Goal: Transaction & Acquisition: Purchase product/service

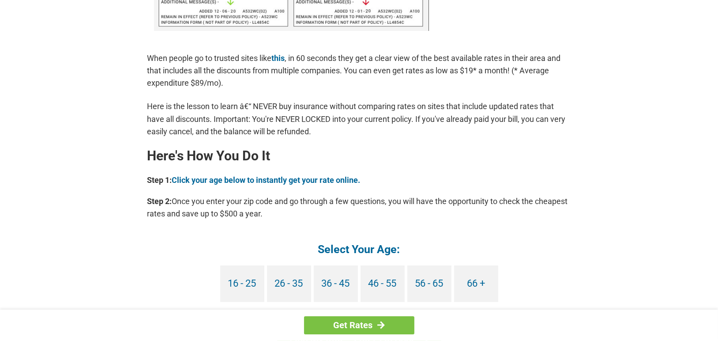
scroll to position [706, 0]
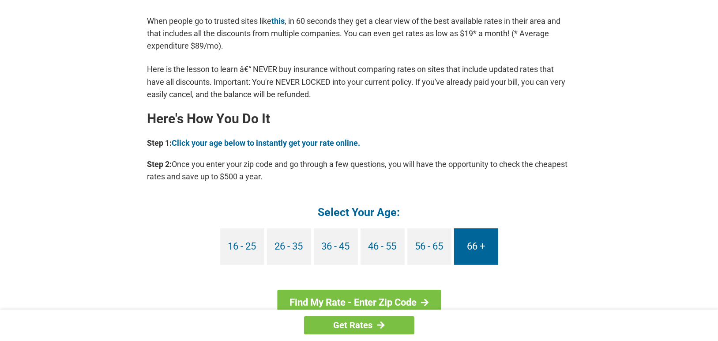
click at [477, 245] on link "66 +" at bounding box center [476, 246] width 44 height 37
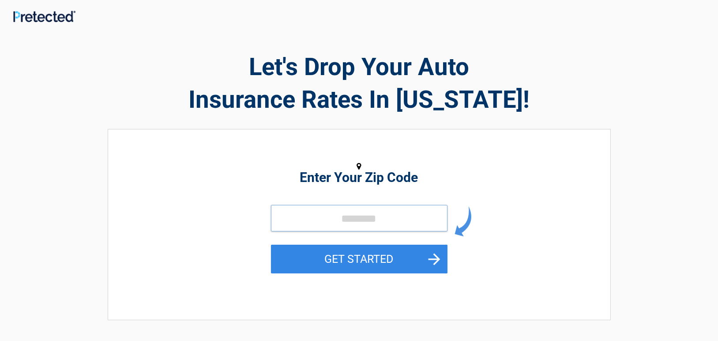
drag, startPoint x: 346, startPoint y: 212, endPoint x: 351, endPoint y: 214, distance: 5.7
click at [346, 212] on input "tel" at bounding box center [359, 218] width 177 height 26
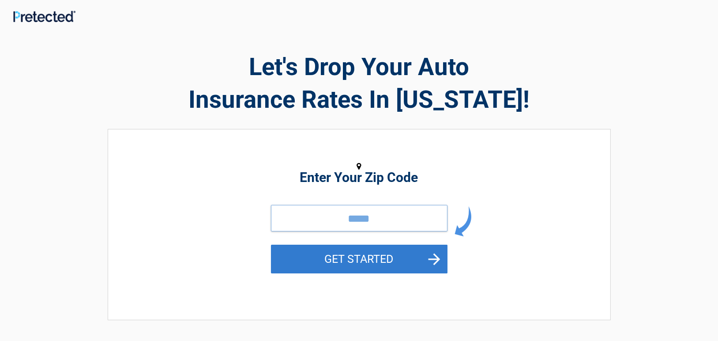
type input "*****"
click at [383, 257] on button "GET STARTED" at bounding box center [359, 259] width 177 height 29
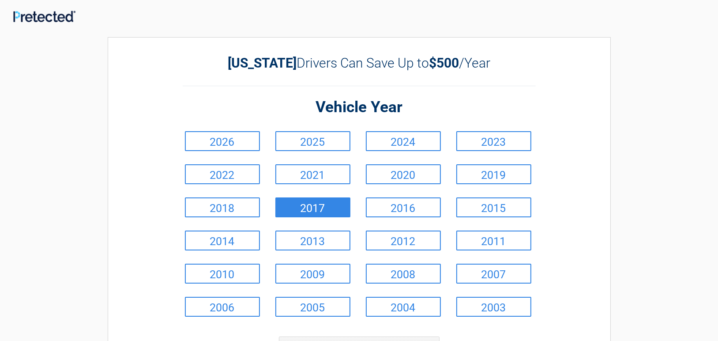
click at [306, 208] on link "2017" at bounding box center [312, 207] width 75 height 20
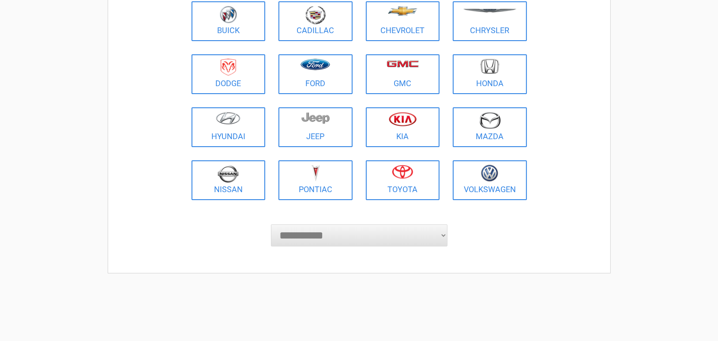
scroll to position [88, 0]
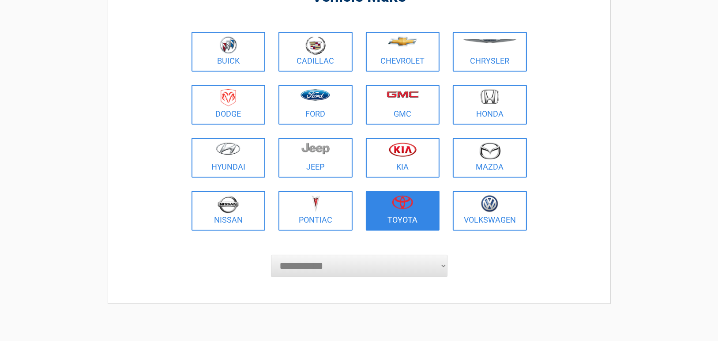
click at [405, 211] on figure at bounding box center [403, 205] width 64 height 20
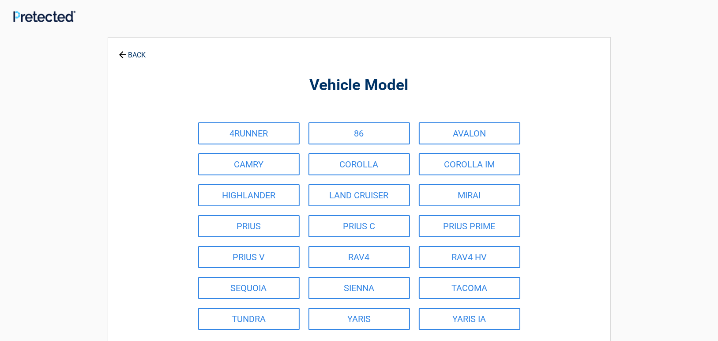
scroll to position [0, 0]
click at [273, 199] on link "HIGHLANDER" at bounding box center [249, 195] width 102 height 22
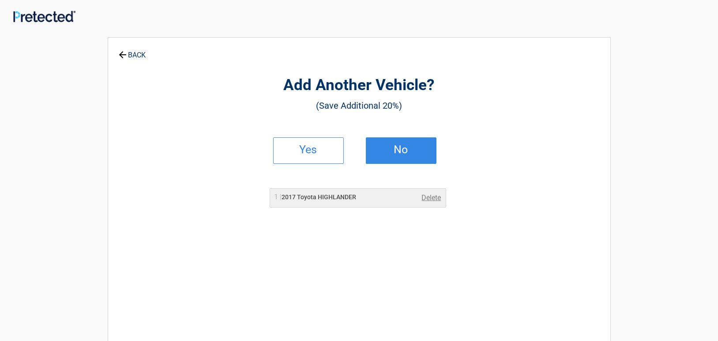
click at [389, 148] on h2 "No" at bounding box center [401, 150] width 52 height 6
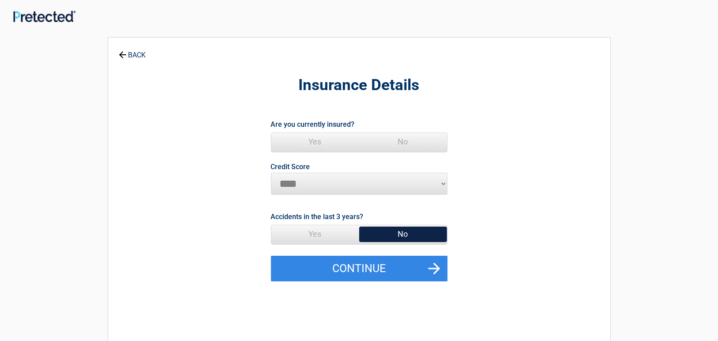
click at [329, 142] on span "Yes" at bounding box center [316, 142] width 88 height 18
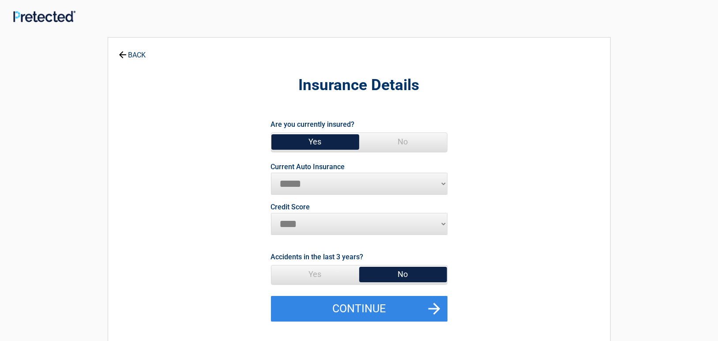
click at [405, 271] on span "No" at bounding box center [403, 274] width 88 height 18
click at [401, 270] on span "No" at bounding box center [403, 274] width 88 height 18
click at [406, 138] on span "No" at bounding box center [403, 142] width 88 height 18
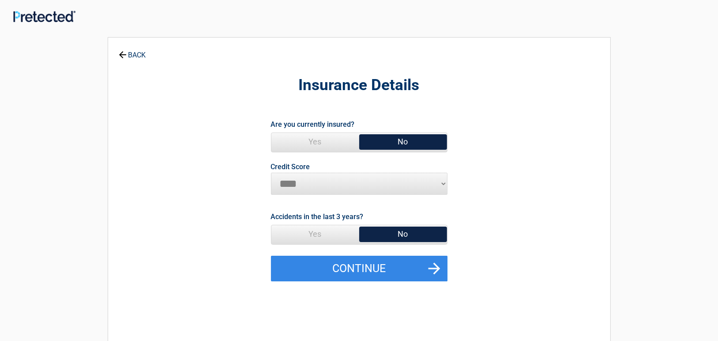
click at [384, 174] on select "********* **** ******* ****" at bounding box center [359, 184] width 177 height 22
click at [481, 179] on form "**********" at bounding box center [359, 199] width 405 height 163
click at [402, 231] on span "No" at bounding box center [403, 234] width 88 height 18
click at [402, 227] on span "No" at bounding box center [403, 234] width 88 height 18
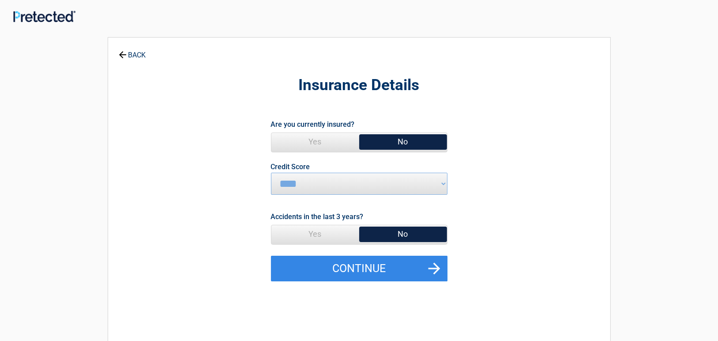
click at [443, 180] on select "********* **** ******* ****" at bounding box center [359, 184] width 177 height 22
click at [271, 173] on select "********* **** ******* ****" at bounding box center [359, 184] width 177 height 22
click at [413, 230] on span "No" at bounding box center [403, 234] width 88 height 18
click at [404, 232] on span "No" at bounding box center [403, 234] width 88 height 18
click at [401, 230] on span "No" at bounding box center [403, 234] width 88 height 18
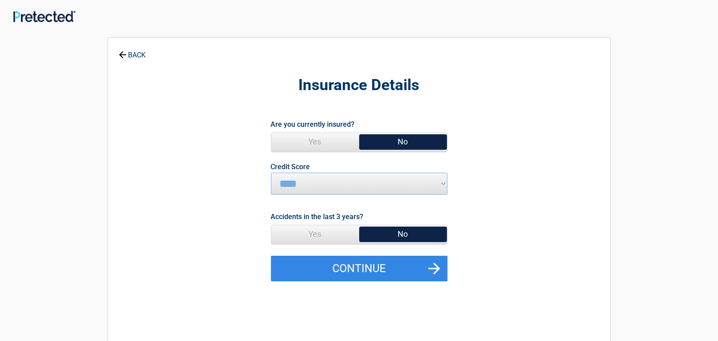
click at [402, 230] on span "No" at bounding box center [403, 234] width 88 height 18
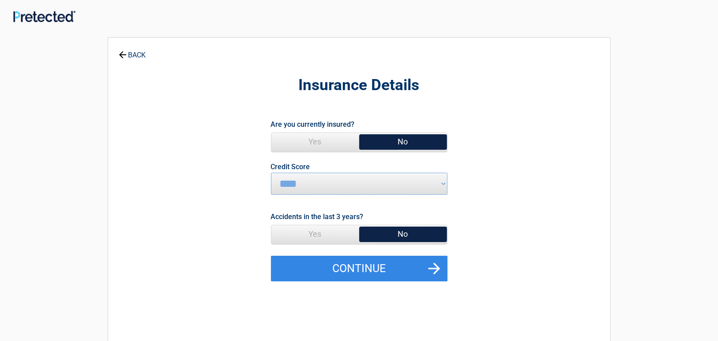
click at [313, 227] on span "Yes" at bounding box center [316, 234] width 88 height 18
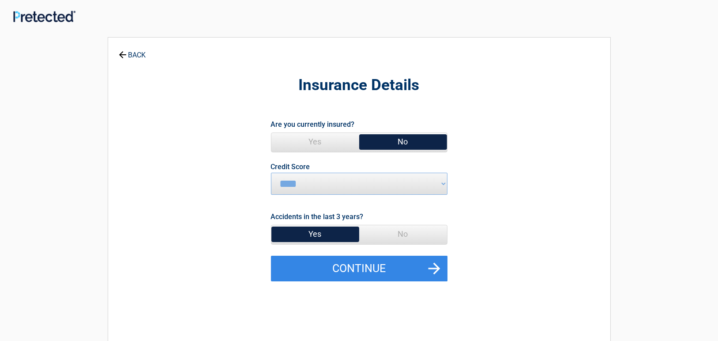
click at [404, 230] on span "No" at bounding box center [403, 234] width 88 height 18
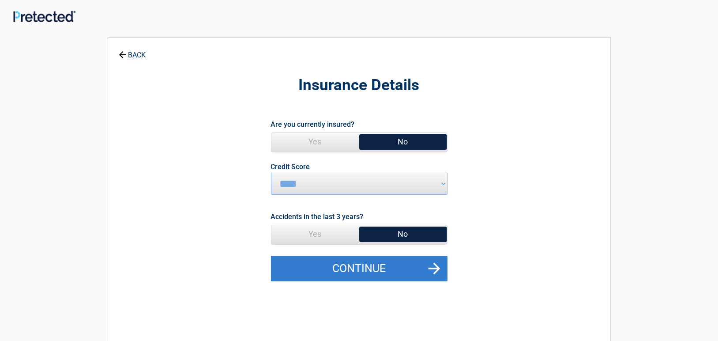
click at [372, 261] on button "Continue" at bounding box center [359, 269] width 177 height 26
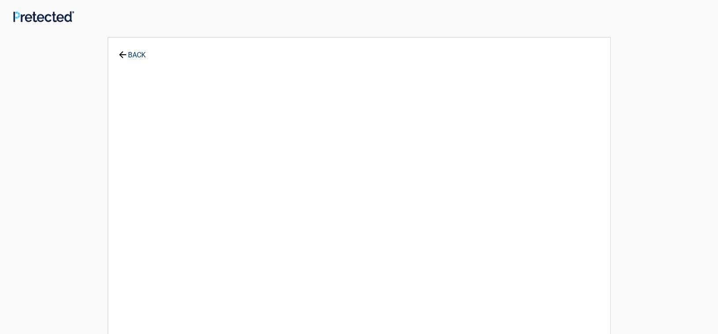
click at [373, 264] on div "**********" at bounding box center [359, 195] width 503 height 317
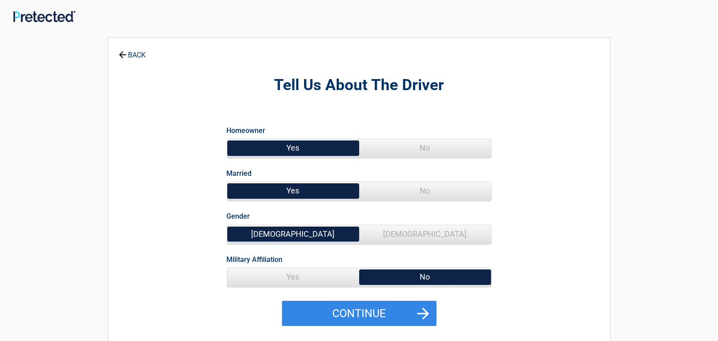
click at [302, 145] on span "Yes" at bounding box center [293, 148] width 132 height 18
click at [303, 187] on span "Yes" at bounding box center [293, 191] width 132 height 18
click at [302, 227] on span "[DEMOGRAPHIC_DATA]" at bounding box center [293, 234] width 132 height 18
click at [311, 274] on span "Yes" at bounding box center [293, 277] width 132 height 18
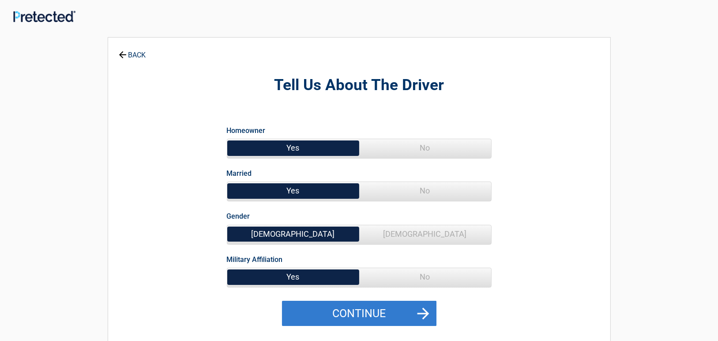
click at [364, 311] on button "Continue" at bounding box center [359, 314] width 155 height 26
